Goal: Navigation & Orientation: Find specific page/section

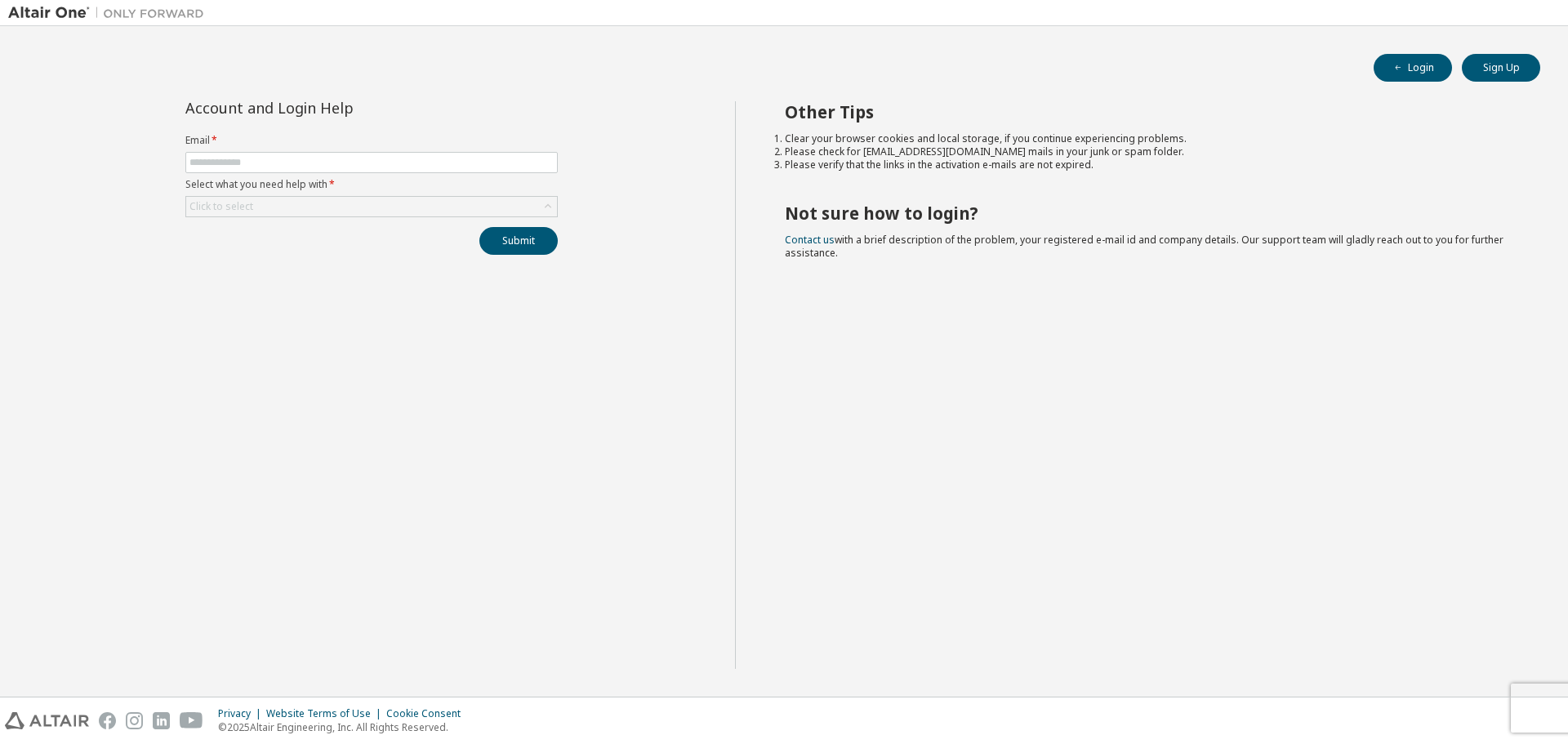
click at [1220, 65] on div "Login Sign Up" at bounding box center [784, 68] width 1513 height 28
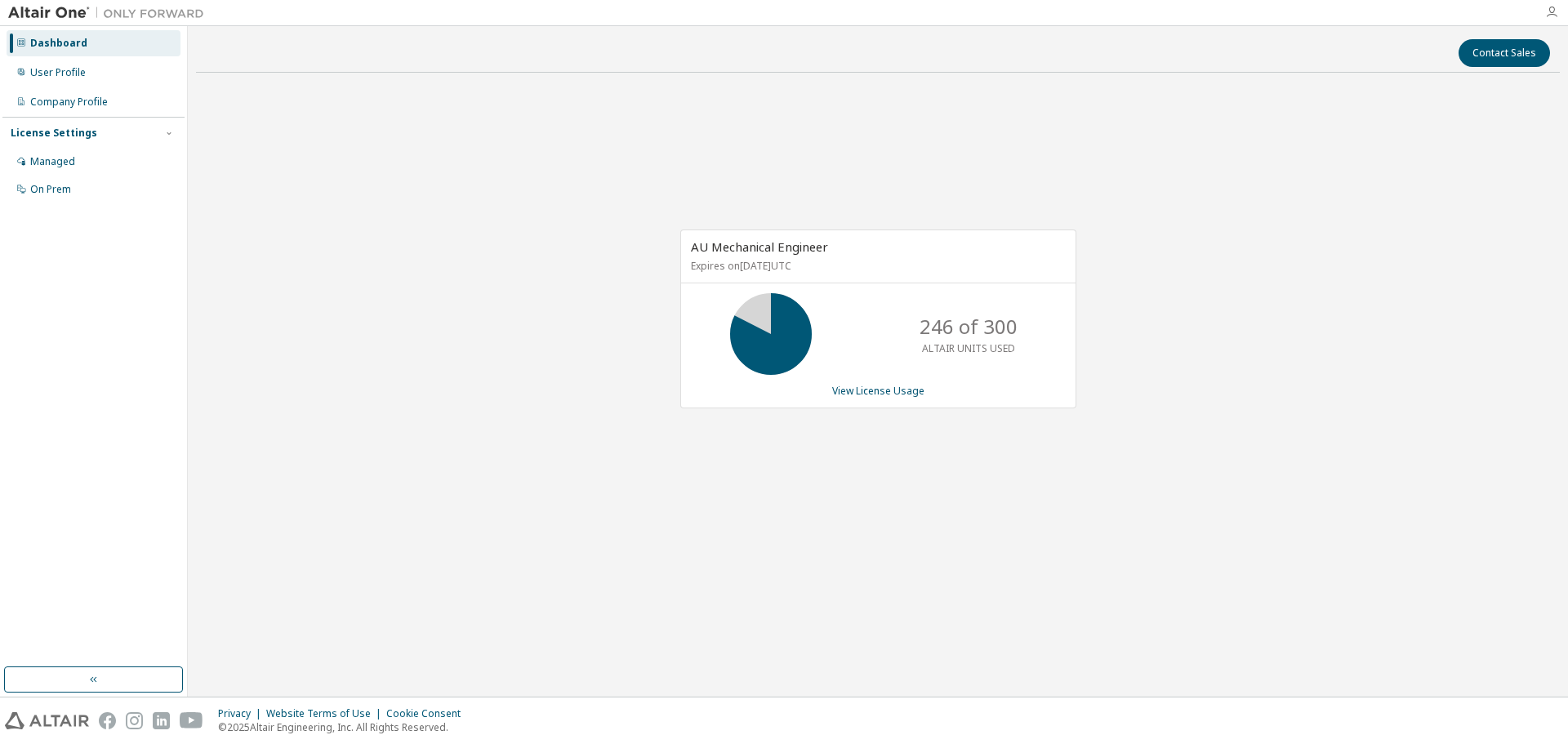
click at [1552, 17] on icon "button" at bounding box center [1551, 12] width 13 height 13
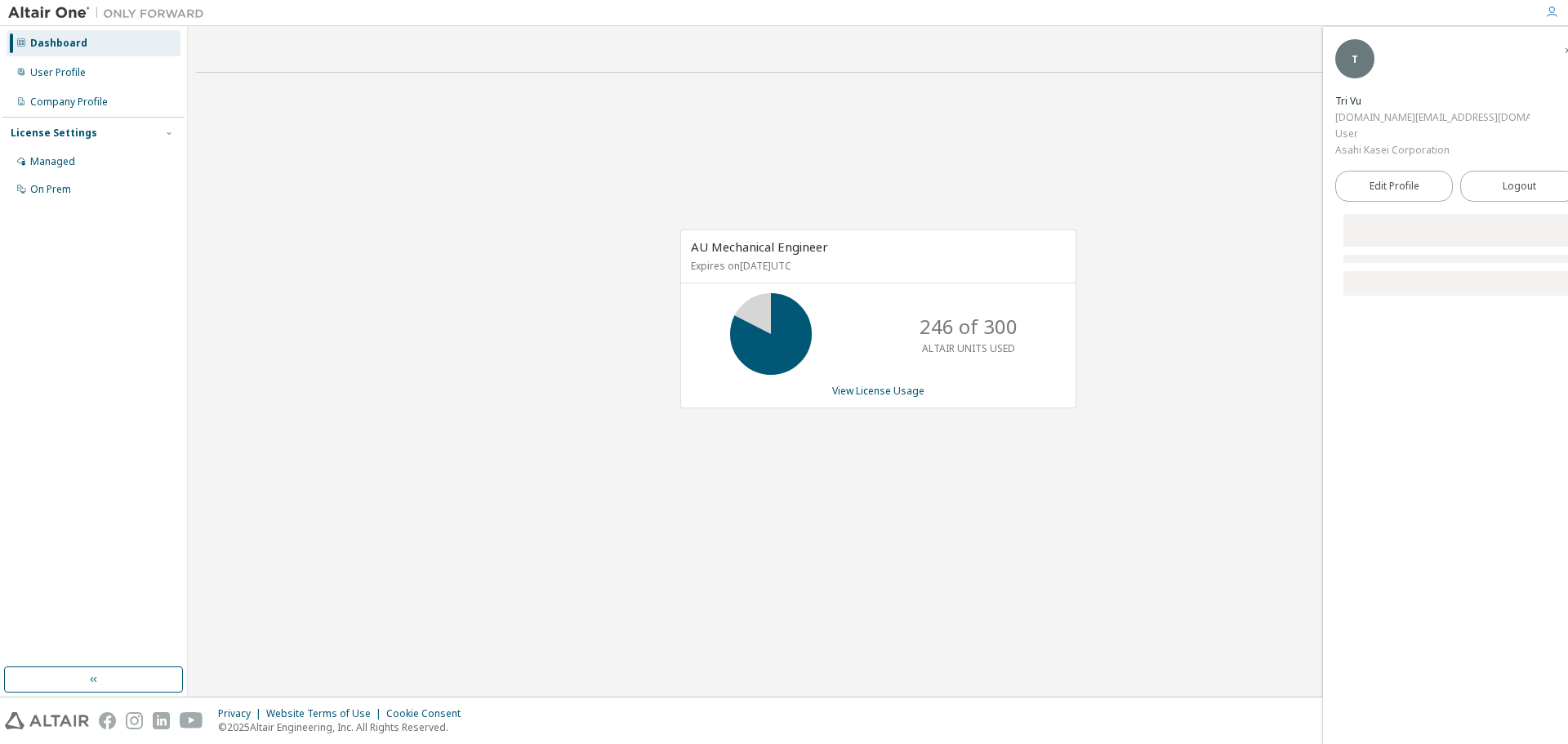
click at [1552, 17] on icon "button" at bounding box center [1551, 12] width 13 height 13
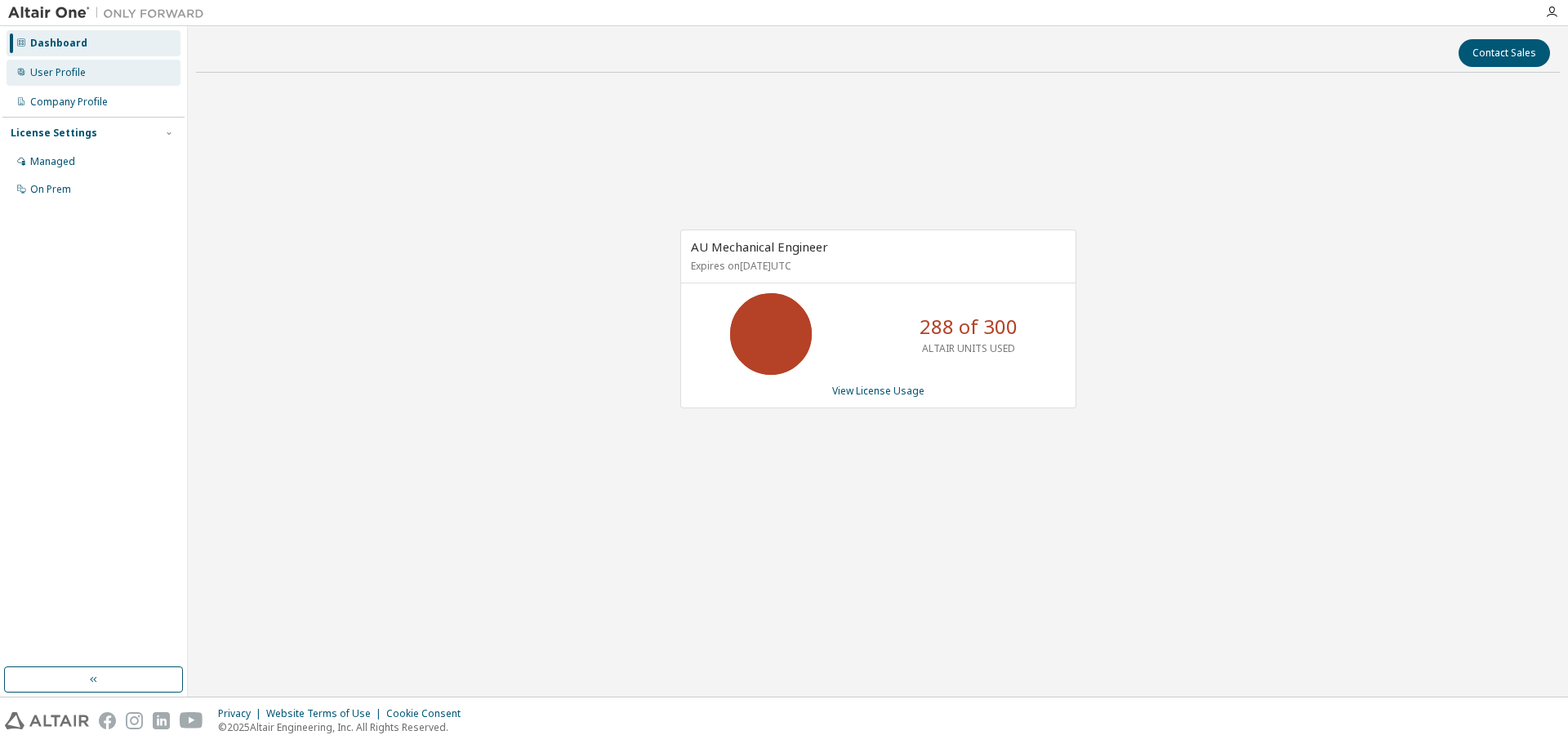
click at [70, 76] on div "User Profile" at bounding box center [58, 72] width 56 height 13
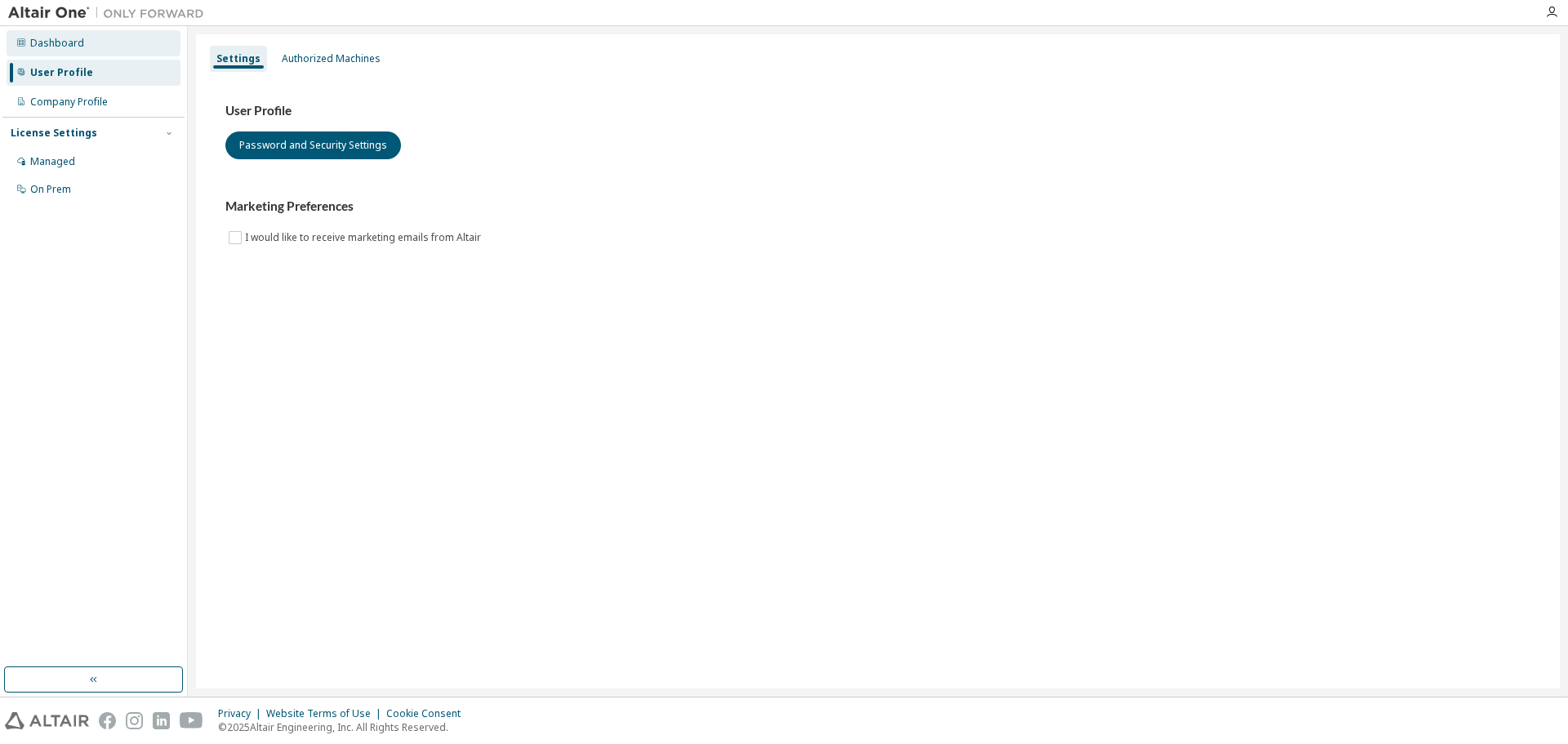
click at [70, 47] on div "Dashboard" at bounding box center [57, 43] width 54 height 13
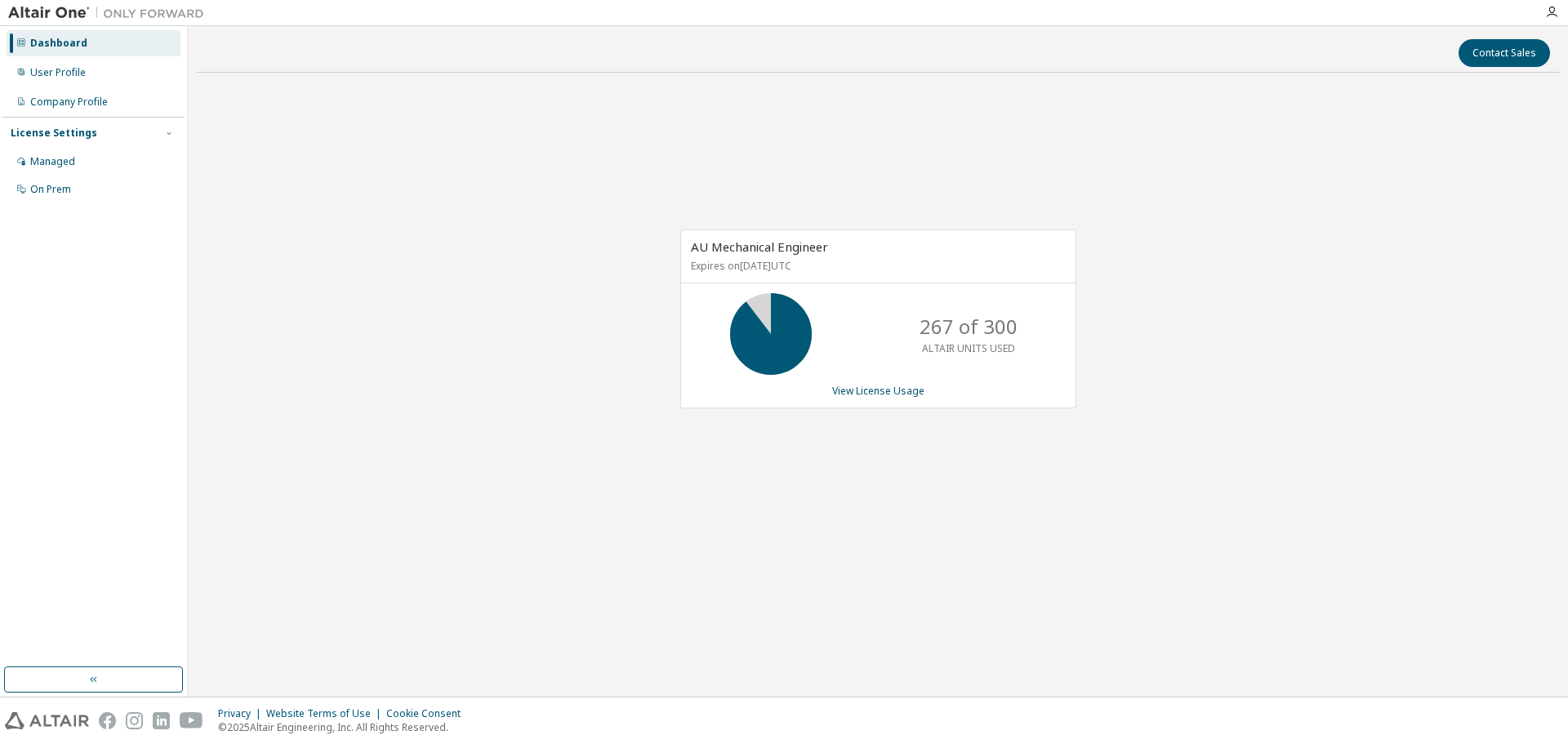
click at [570, 542] on div "AU Mechanical Engineer Expires on [DATE] UTC 267 of 300 ALTAIR UNITS USED View …" at bounding box center [878, 328] width 1364 height 484
